Goal: Transaction & Acquisition: Purchase product/service

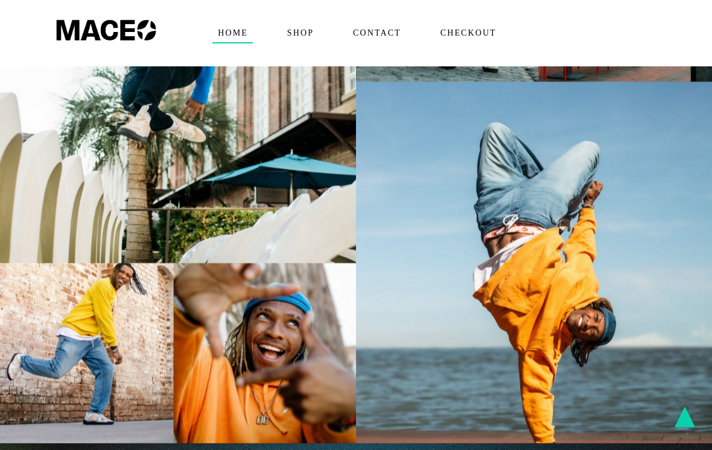
scroll to position [1001, 0]
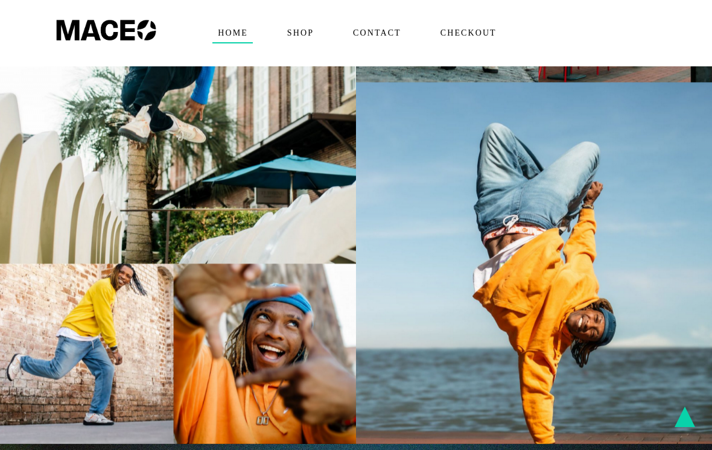
click at [306, 34] on span "Shop" at bounding box center [300, 33] width 37 height 19
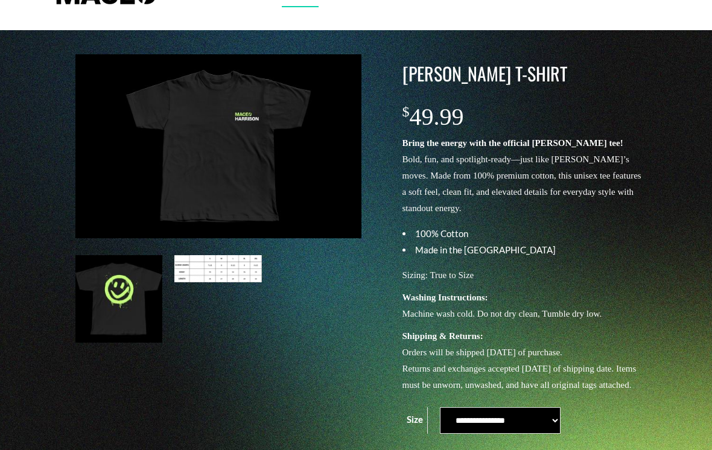
scroll to position [36, 0]
click at [258, 148] on img at bounding box center [218, 146] width 286 height 184
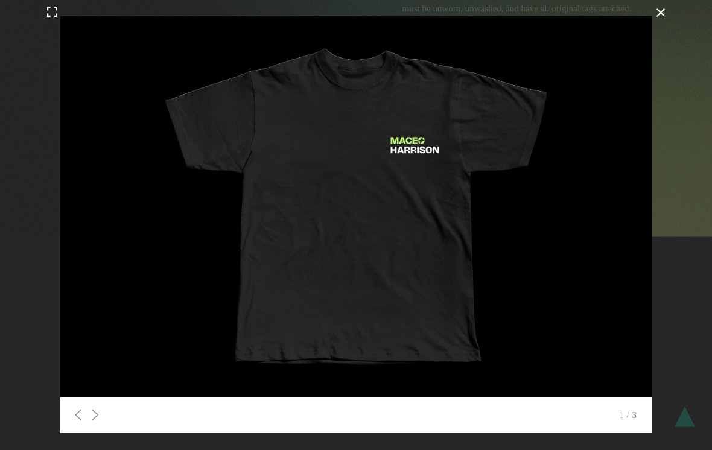
scroll to position [540, 0]
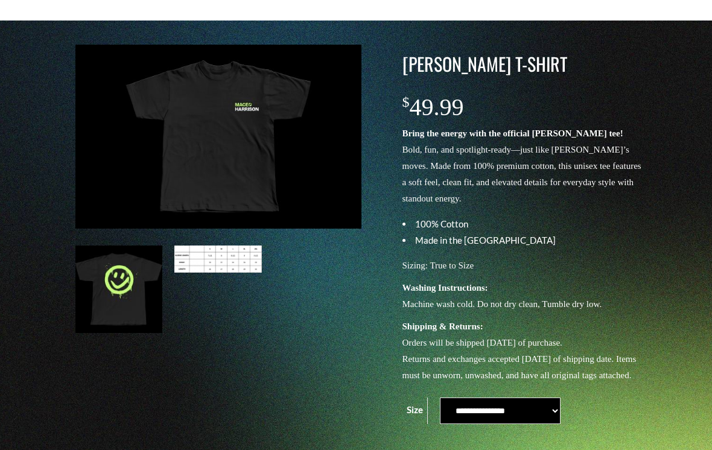
scroll to position [0, 0]
